Goal: Information Seeking & Learning: Learn about a topic

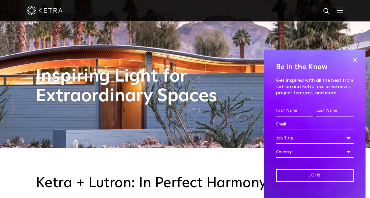
scroll to position [68, 0]
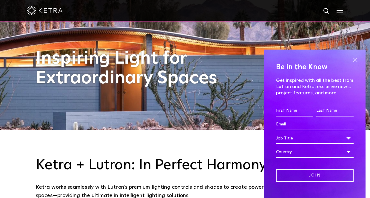
click at [354, 59] on span at bounding box center [355, 60] width 9 height 9
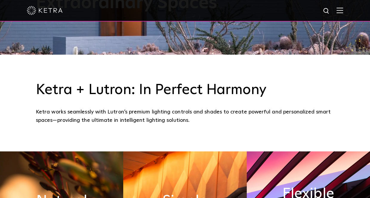
scroll to position [144, 0]
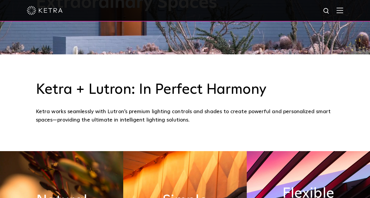
click at [275, 111] on div "Ketra works seamlessly with Lutron’s premium lighting controls and shades to cr…" at bounding box center [185, 115] width 298 height 17
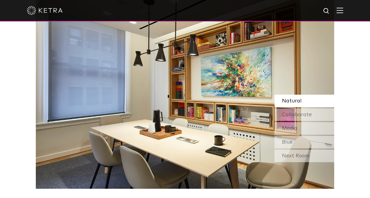
scroll to position [513, 0]
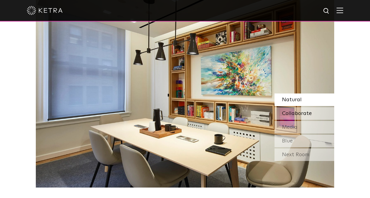
click at [284, 113] on span "Collaborate" at bounding box center [297, 113] width 30 height 5
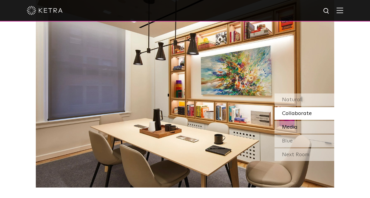
click at [284, 121] on div "Media" at bounding box center [305, 127] width 60 height 13
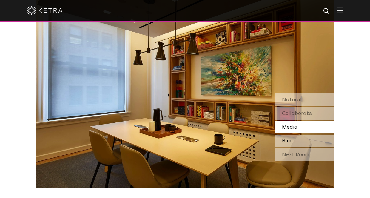
click at [290, 138] on span "Blue" at bounding box center [287, 140] width 11 height 5
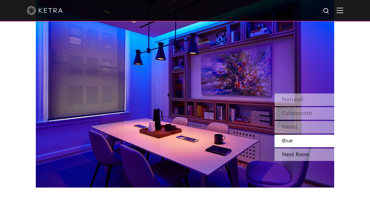
click at [293, 150] on div "Next Room" at bounding box center [305, 154] width 60 height 13
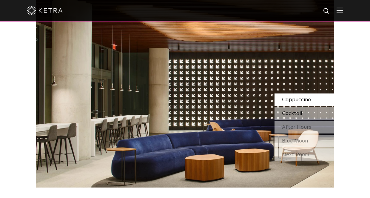
click at [292, 115] on div "Cocktail" at bounding box center [305, 113] width 60 height 13
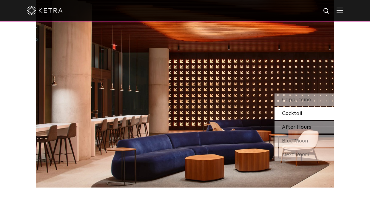
click at [292, 122] on div "After Hours" at bounding box center [305, 127] width 60 height 13
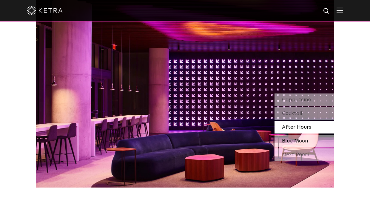
click at [294, 139] on span "Blue Moon" at bounding box center [295, 140] width 26 height 5
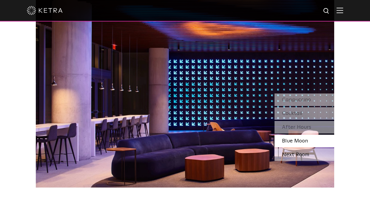
click at [295, 153] on div "Next Room" at bounding box center [305, 154] width 60 height 13
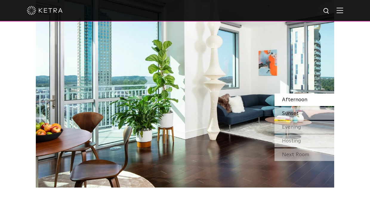
click at [298, 111] on span "Sunset" at bounding box center [290, 113] width 17 height 5
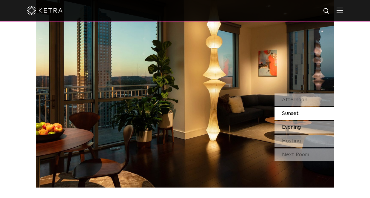
click at [298, 124] on div "Evening" at bounding box center [305, 127] width 60 height 13
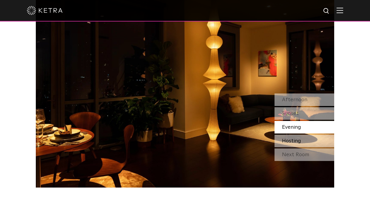
click at [298, 135] on div "Hosting" at bounding box center [305, 141] width 60 height 13
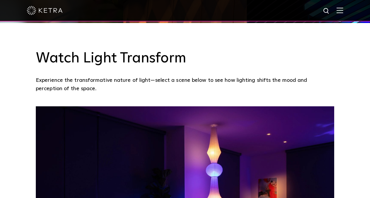
scroll to position [345, 0]
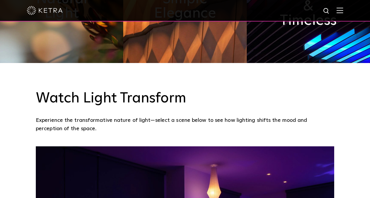
click at [342, 16] on div at bounding box center [185, 10] width 316 height 21
click at [341, 11] on img at bounding box center [340, 10] width 7 height 6
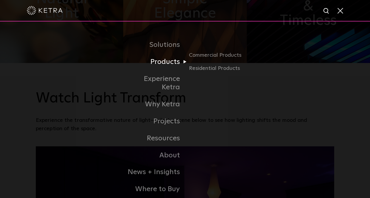
click at [178, 61] on link "Products" at bounding box center [154, 61] width 61 height 17
